Goal: Information Seeking & Learning: Check status

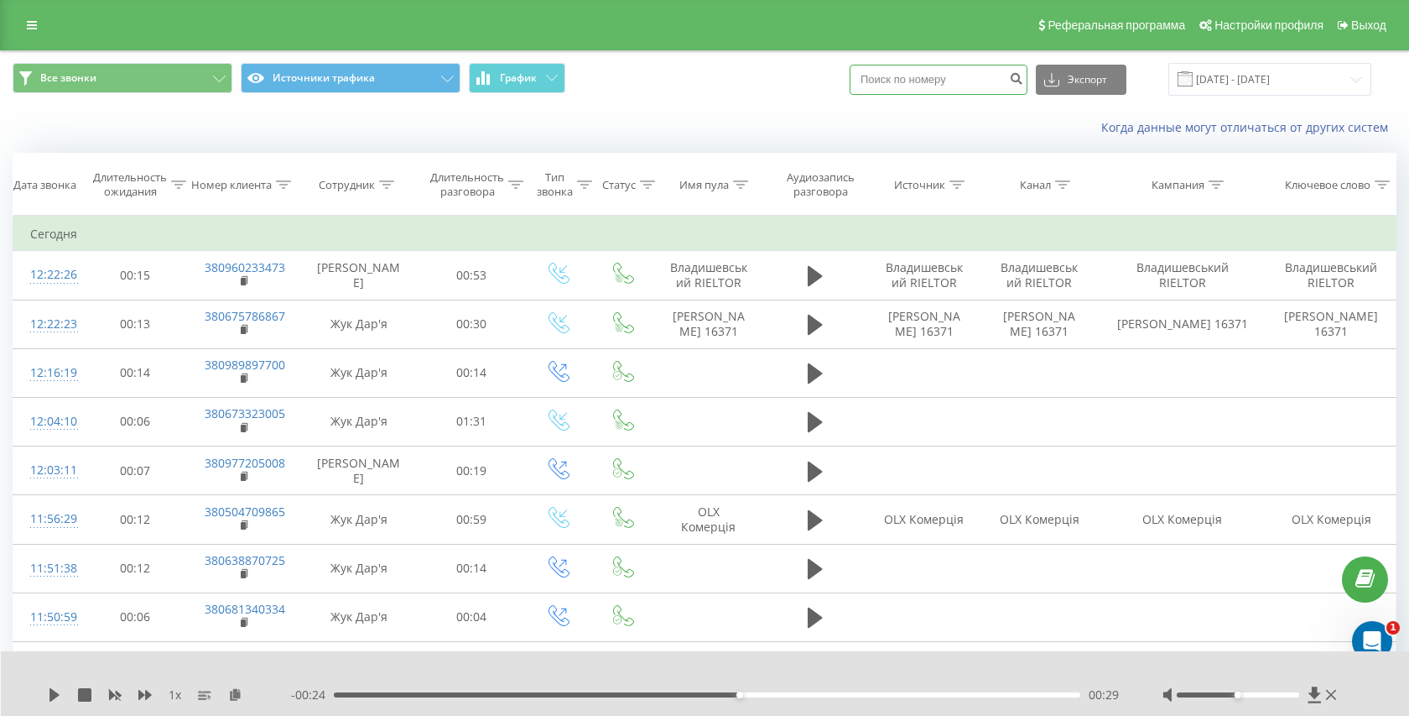
click at [951, 87] on input at bounding box center [939, 80] width 178 height 30
paste input "096 967 6062"
type input "096 967 6062"
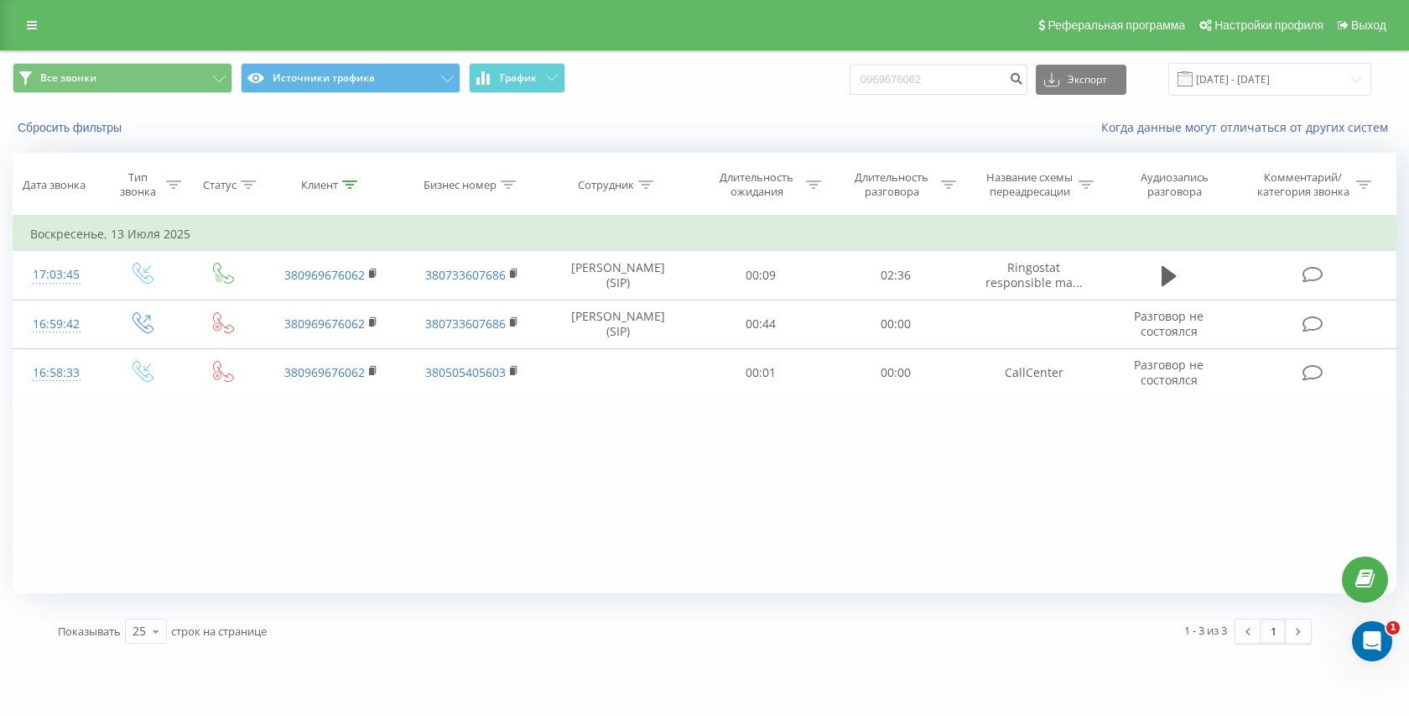
click at [352, 56] on div "Все звонки Источники трафика График 0969676062 Экспорт .csv .xls .xlsx 22.05.20…" at bounding box center [705, 79] width 1408 height 56
click at [337, 73] on button "Источники трафика" at bounding box center [351, 78] width 220 height 30
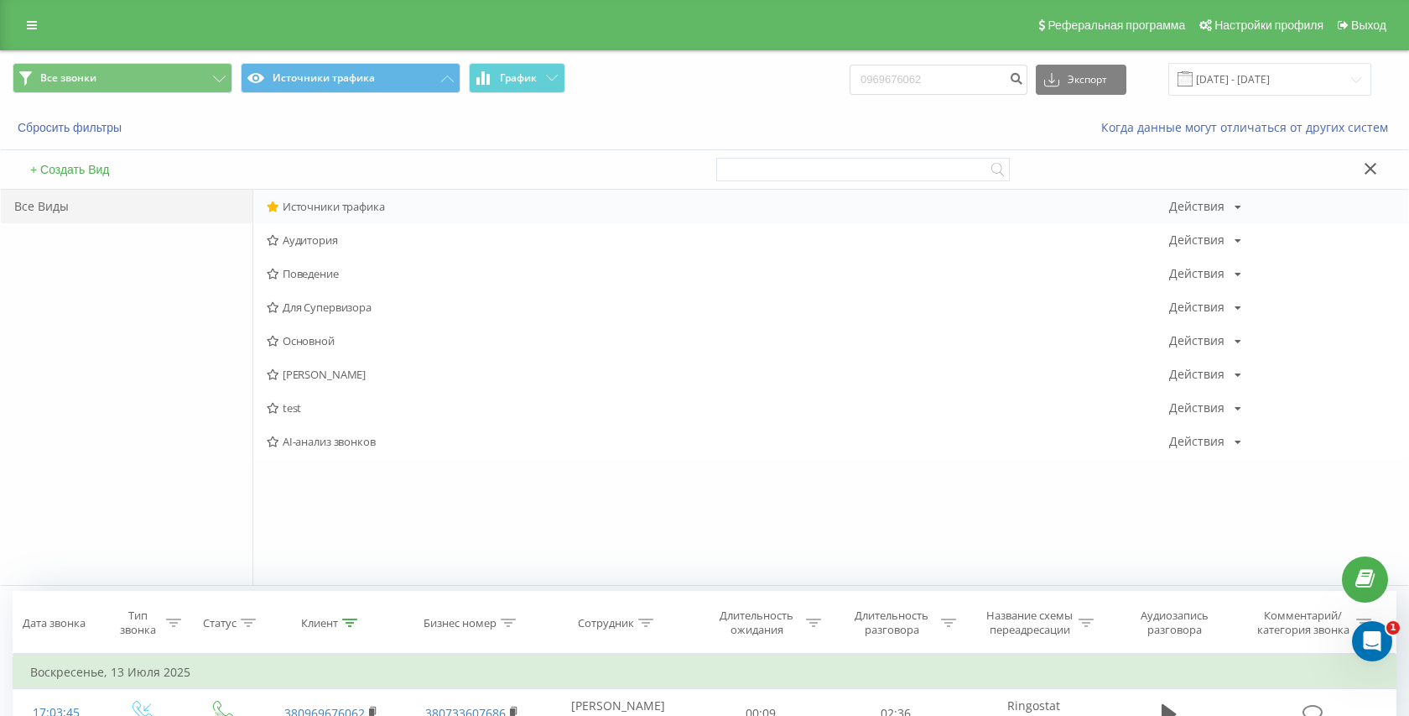
click at [334, 206] on span "Источники трафика" at bounding box center [718, 207] width 903 height 12
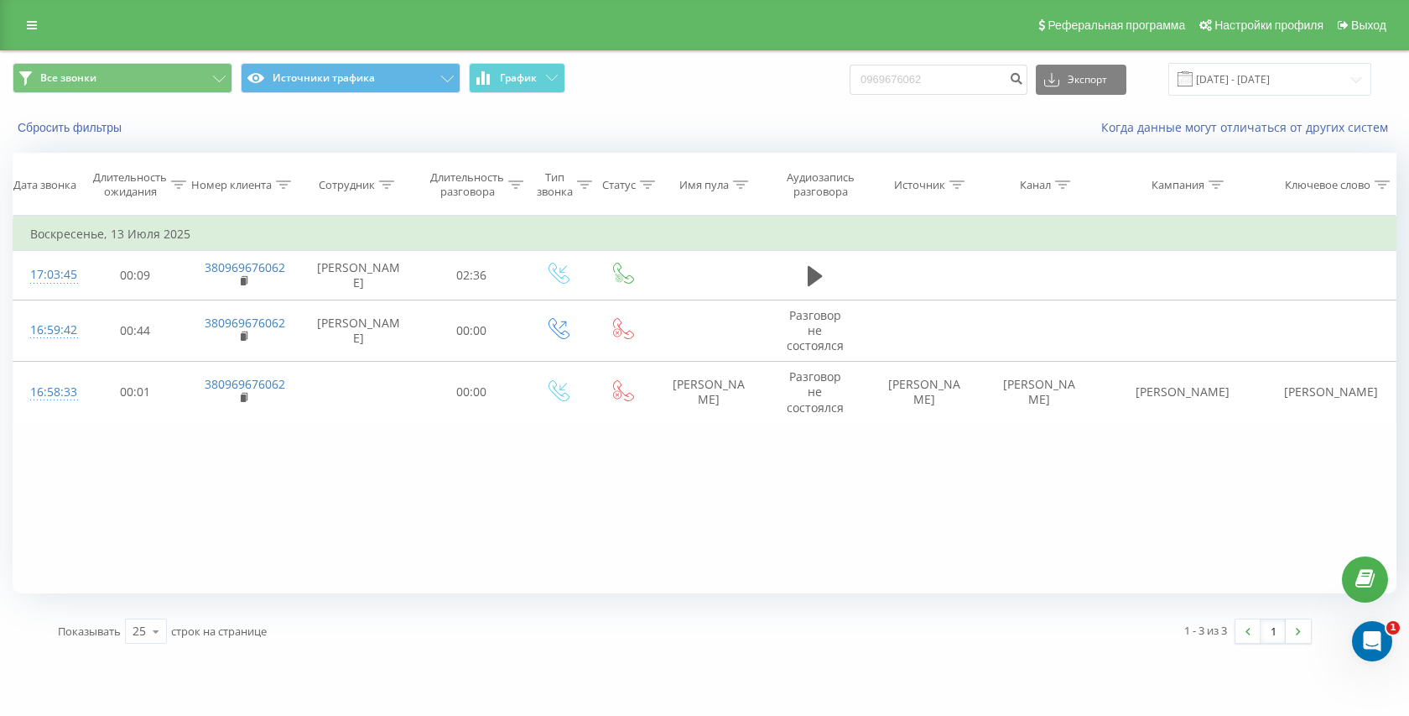
click at [51, 33] on div "Реферальная программа Настройки профиля Выход" at bounding box center [704, 25] width 1409 height 50
click at [23, 22] on link at bounding box center [32, 24] width 30 height 23
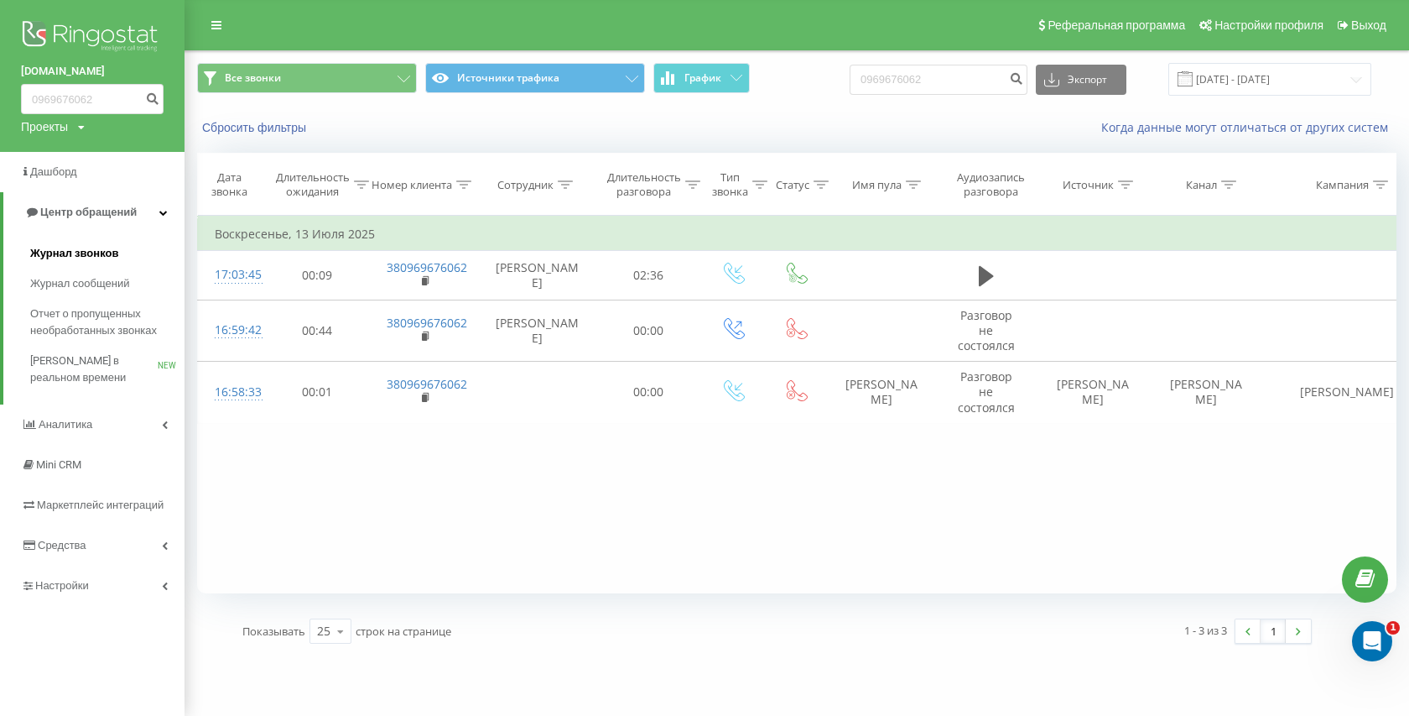
click at [73, 249] on span "Журнал звонков" at bounding box center [74, 253] width 88 height 17
click at [79, 248] on span "Журнал звонков" at bounding box center [74, 253] width 88 height 17
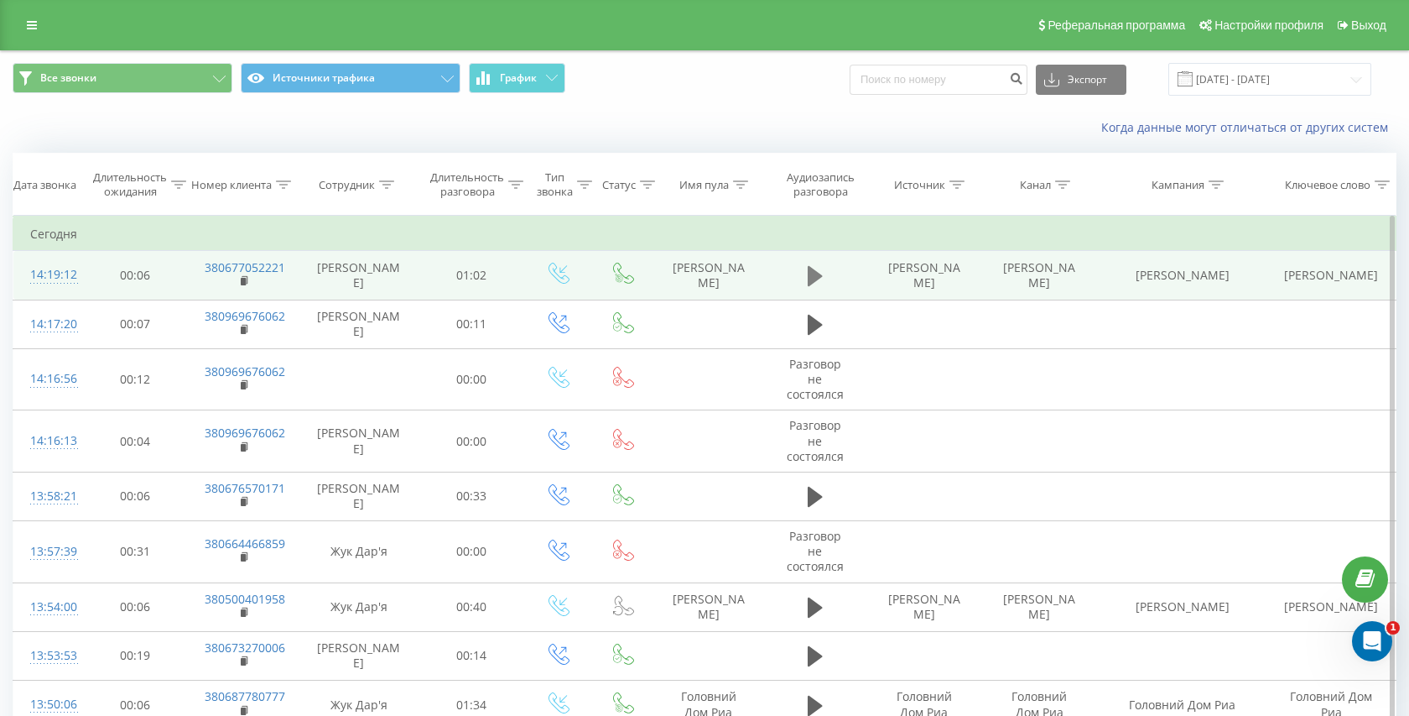
click at [806, 273] on button at bounding box center [815, 275] width 25 height 25
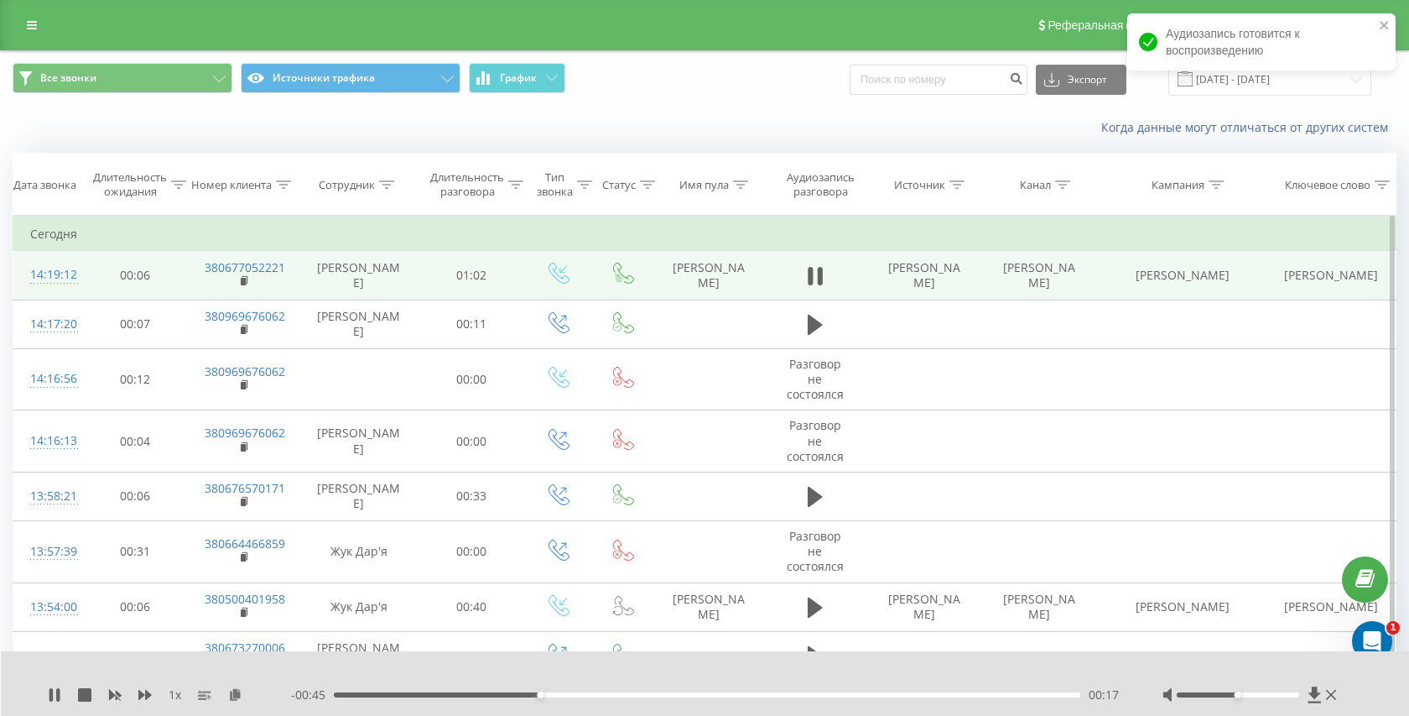
click at [445, 696] on div "00:17" at bounding box center [707, 694] width 747 height 5
click at [378, 694] on div "00:25" at bounding box center [707, 694] width 747 height 5
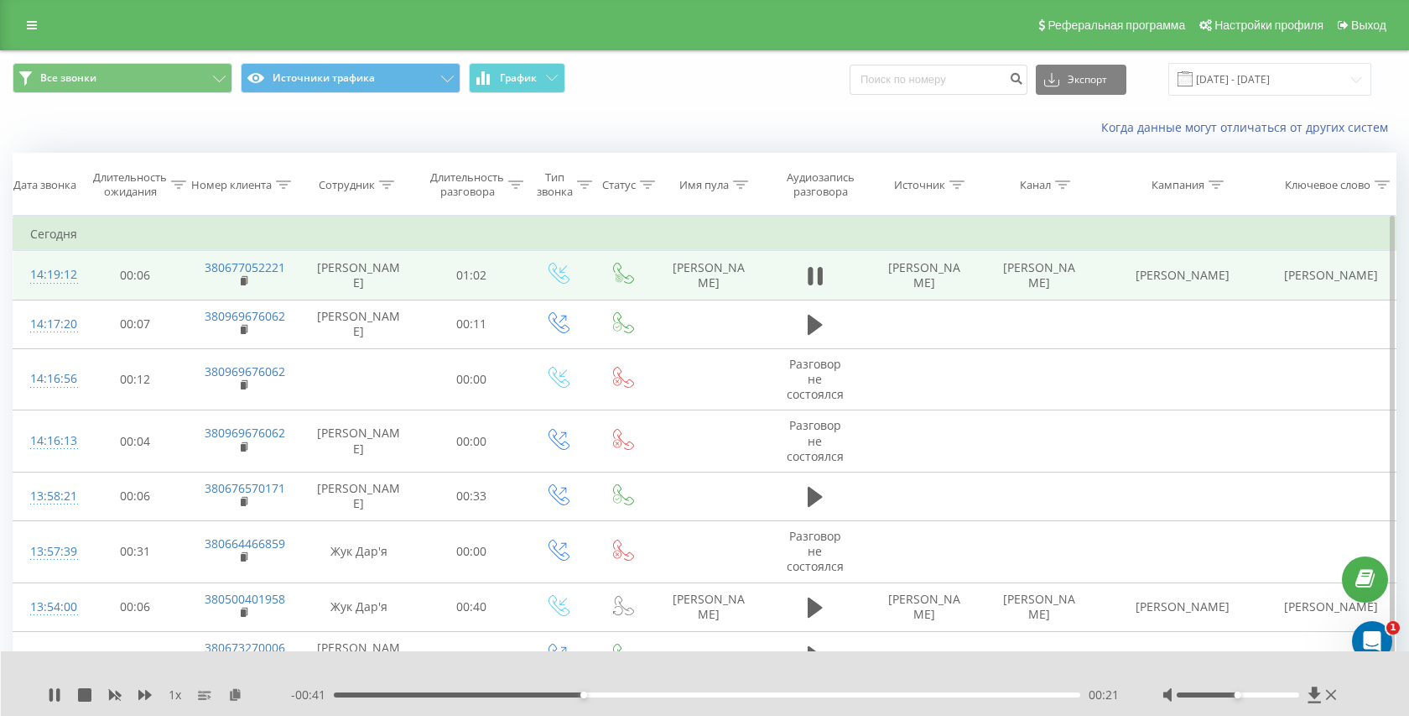
click at [409, 693] on div "00:21" at bounding box center [707, 694] width 747 height 5
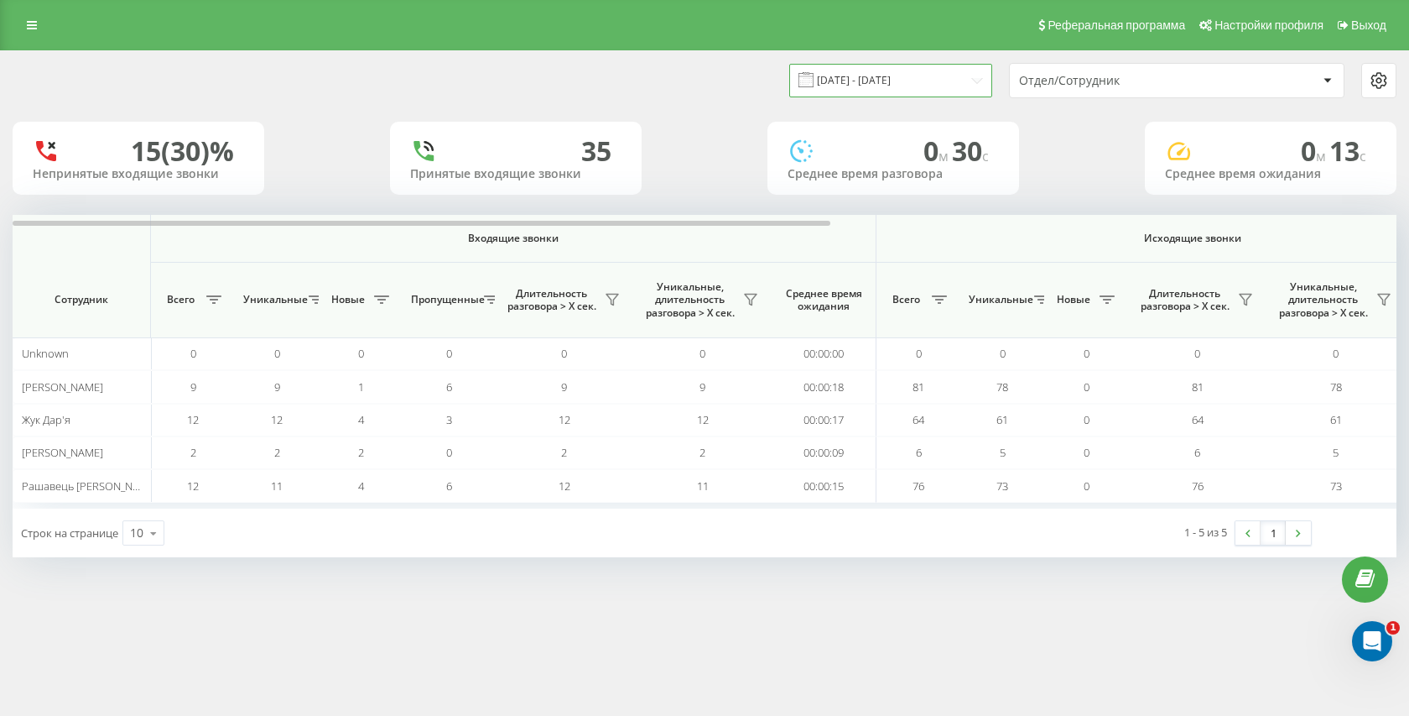
click at [935, 83] on input "21.08.2025 - 21.08.2025" at bounding box center [890, 80] width 203 height 33
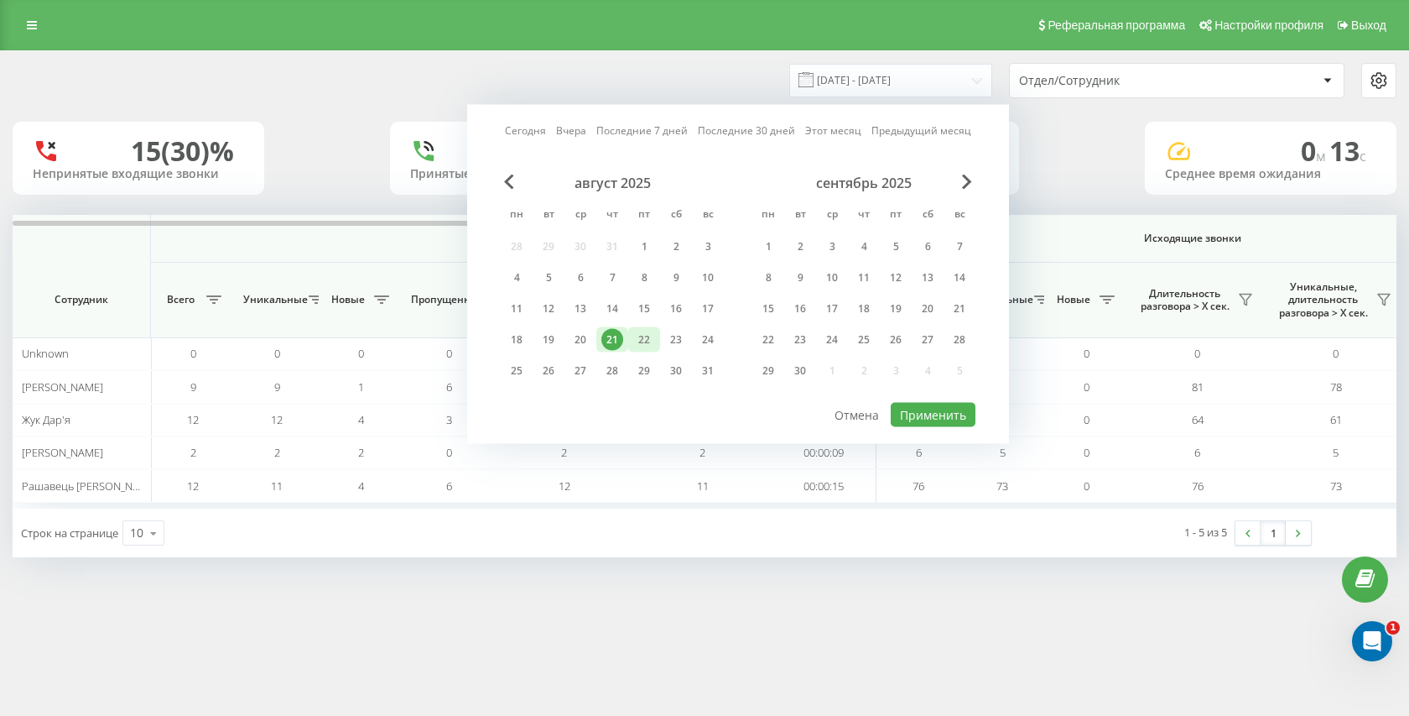
click at [640, 340] on div "22" at bounding box center [644, 340] width 22 height 22
click at [915, 404] on button "Применить" at bounding box center [933, 415] width 85 height 24
type input "[DATE] - [DATE]"
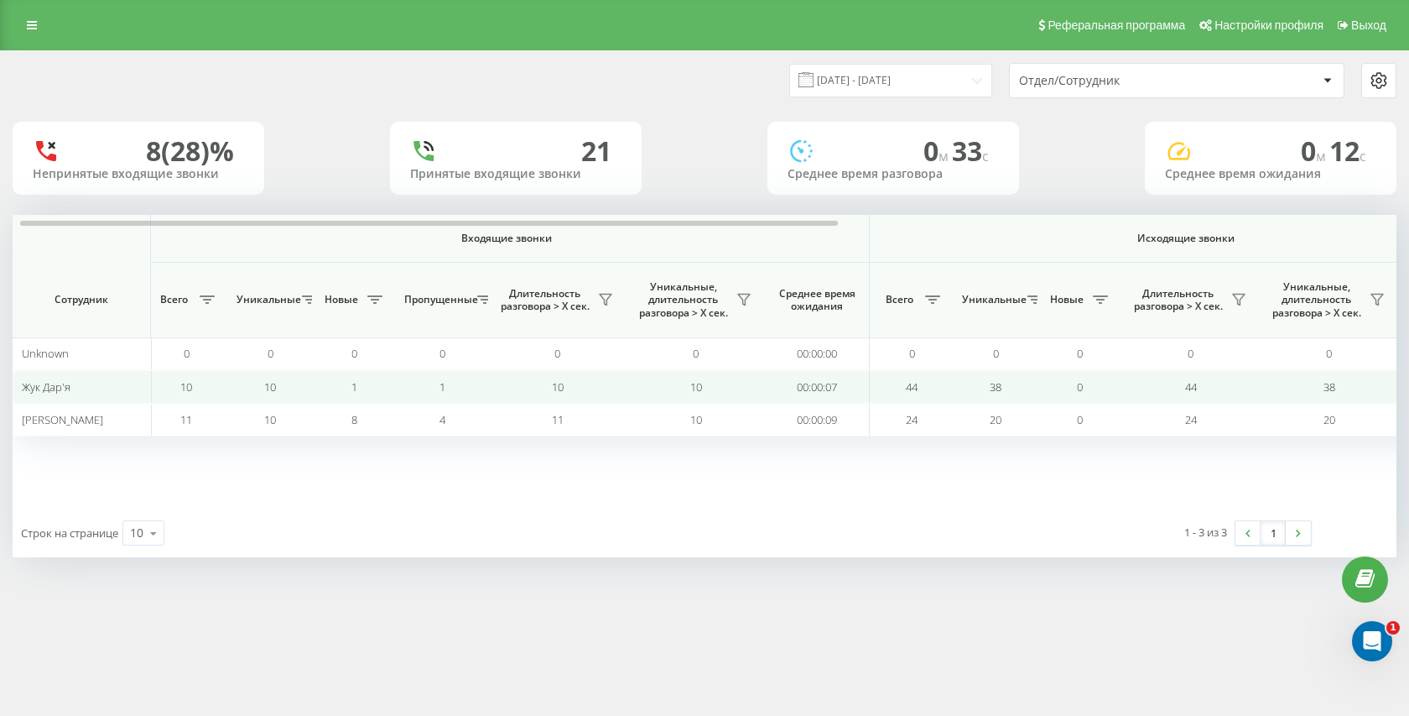
scroll to position [0, 9]
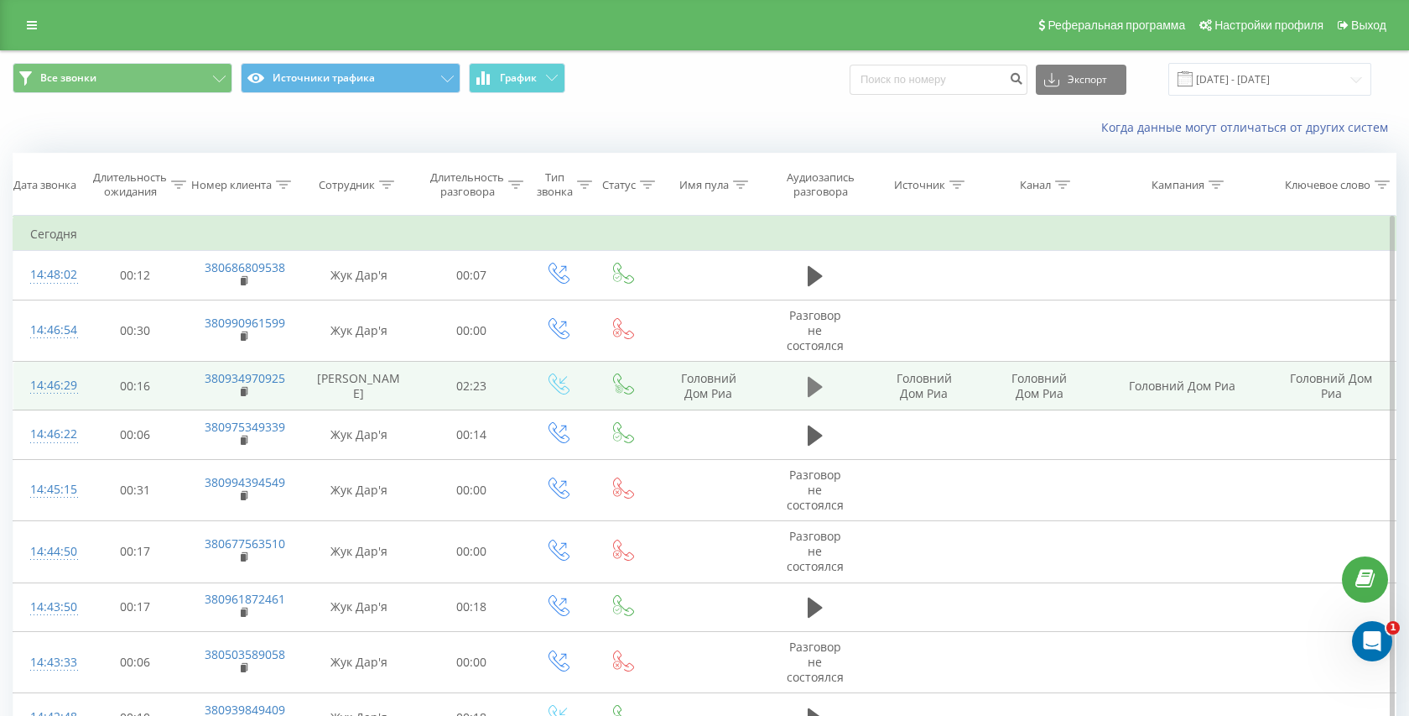
click at [808, 385] on icon at bounding box center [815, 386] width 15 height 20
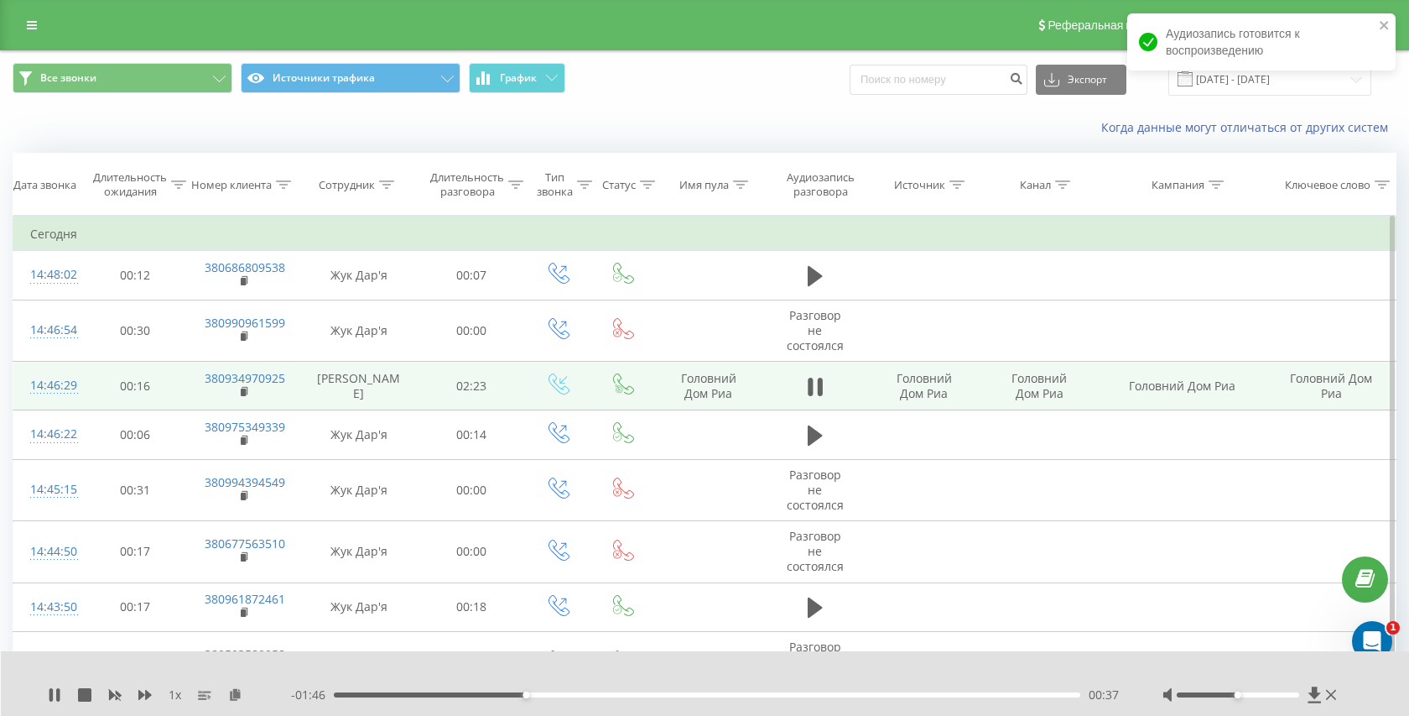
click at [752, 692] on div "00:37" at bounding box center [707, 694] width 747 height 5
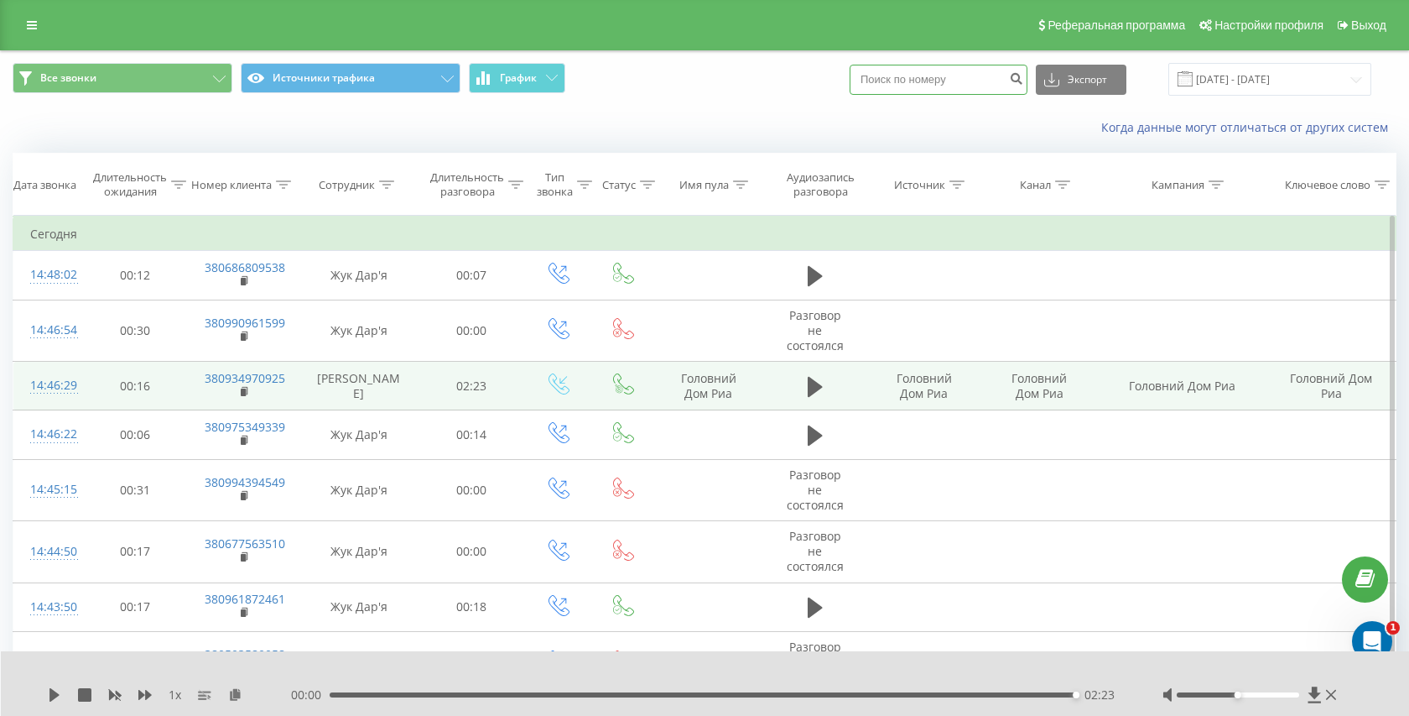
click at [923, 82] on input at bounding box center [939, 80] width 178 height 30
paste input "380990961599"
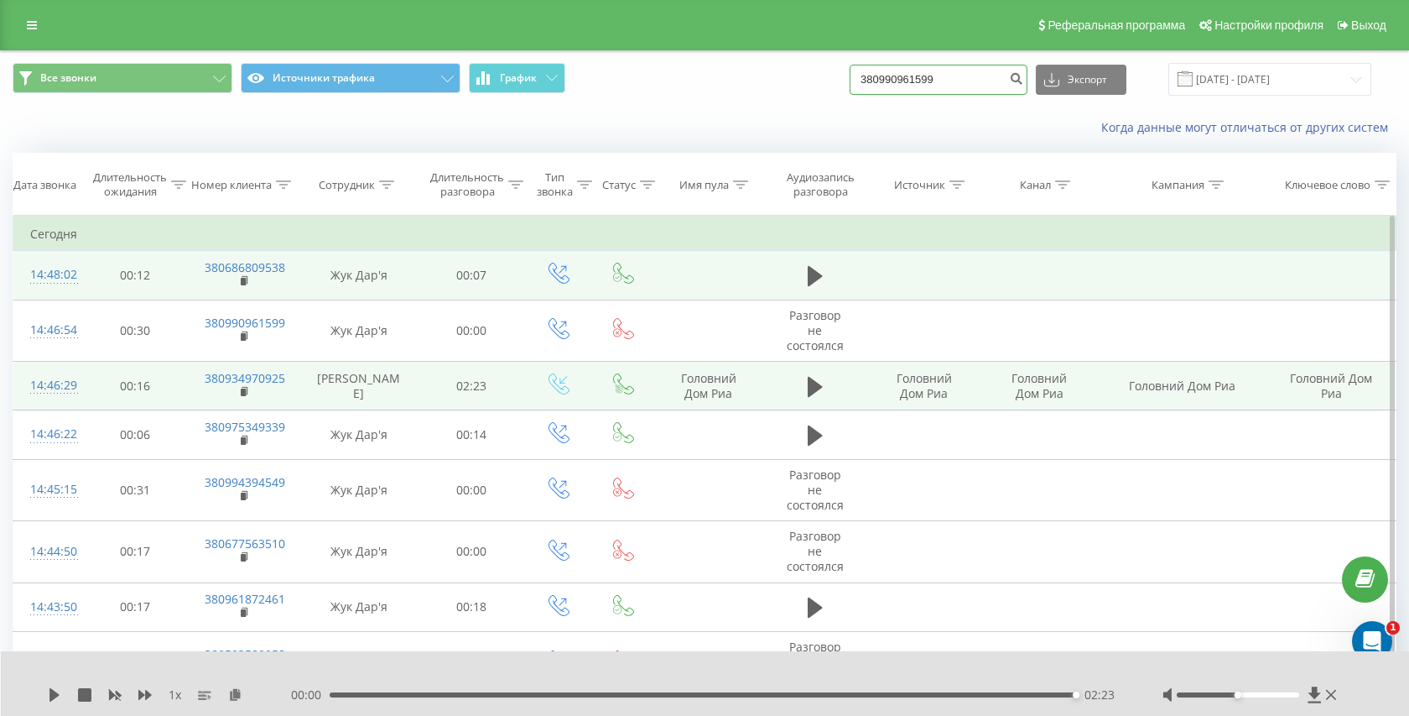
type input "380990961599"
